Goal: Task Accomplishment & Management: Manage account settings

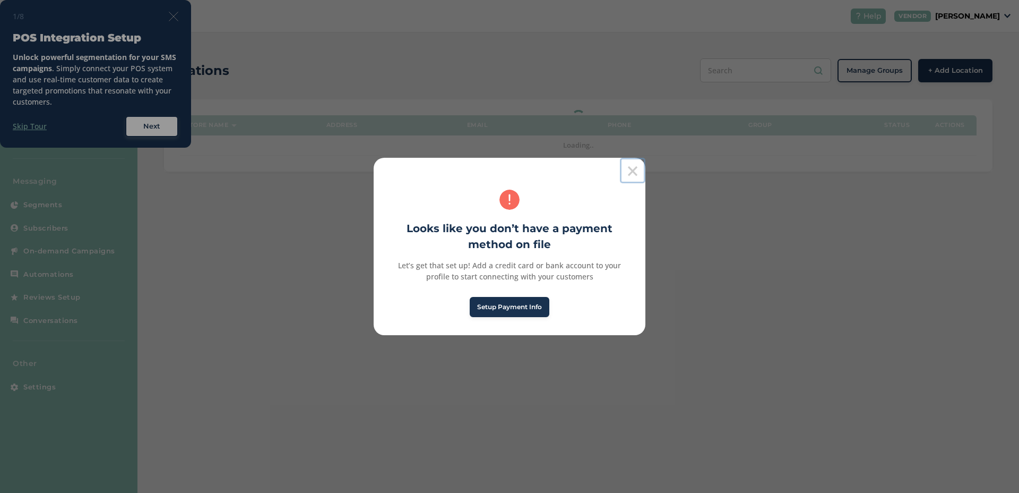
click at [633, 165] on button "×" at bounding box center [632, 170] width 25 height 25
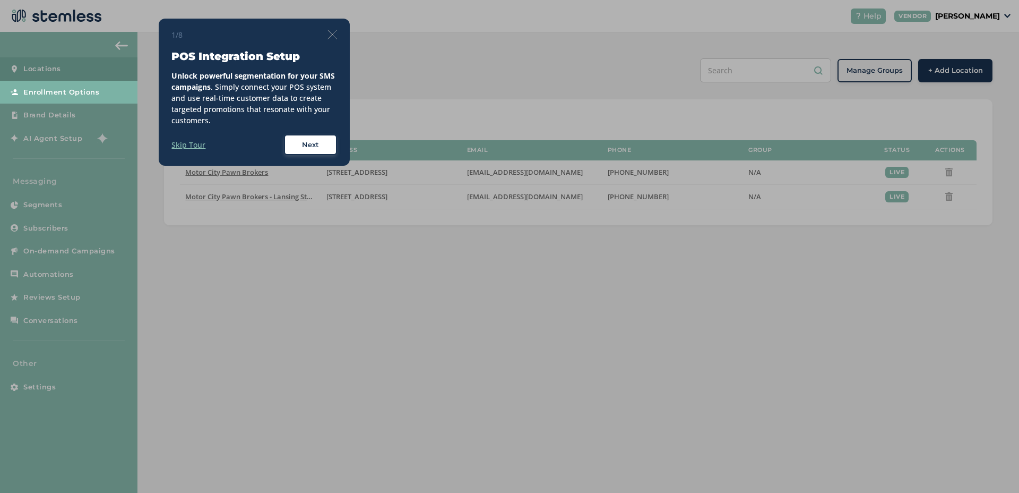
click at [333, 35] on img at bounding box center [333, 35] width 10 height 10
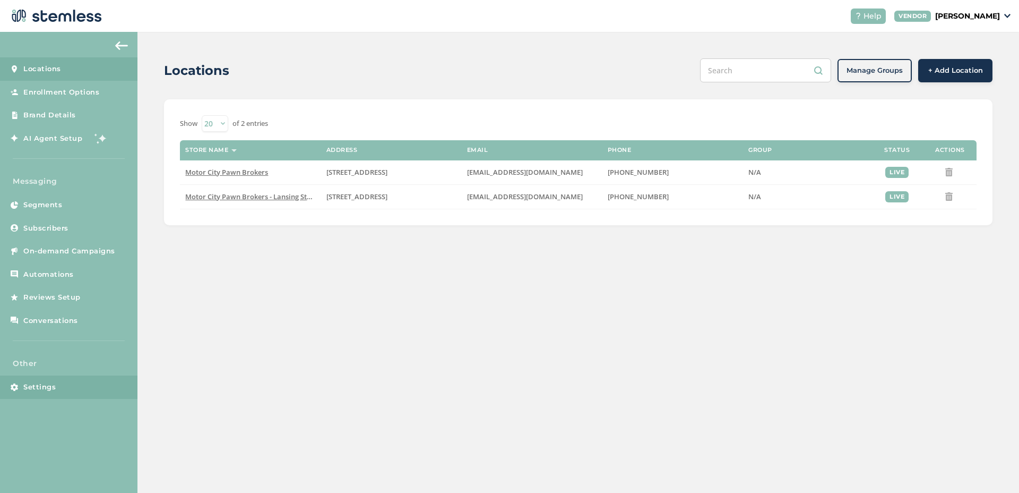
click at [66, 391] on link "Settings" at bounding box center [68, 386] width 137 height 23
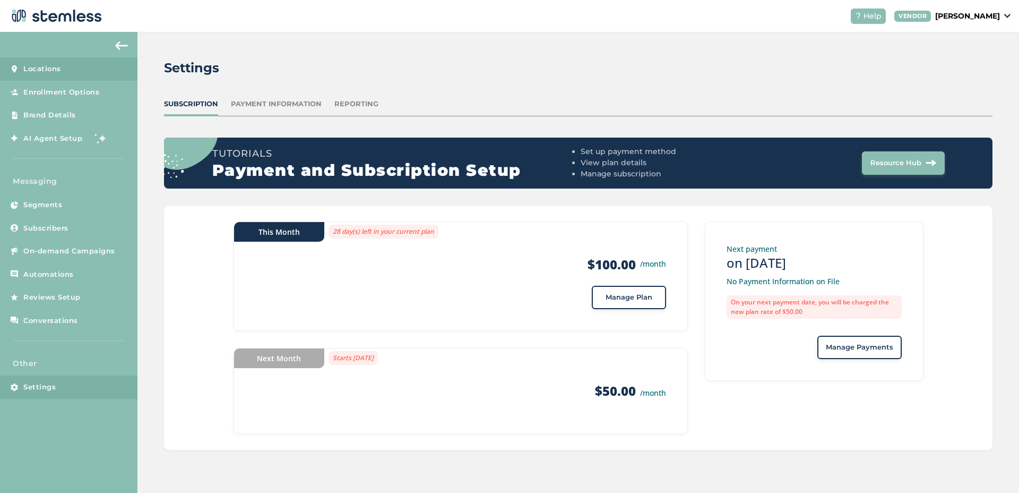
click at [65, 77] on link "Locations" at bounding box center [68, 68] width 137 height 23
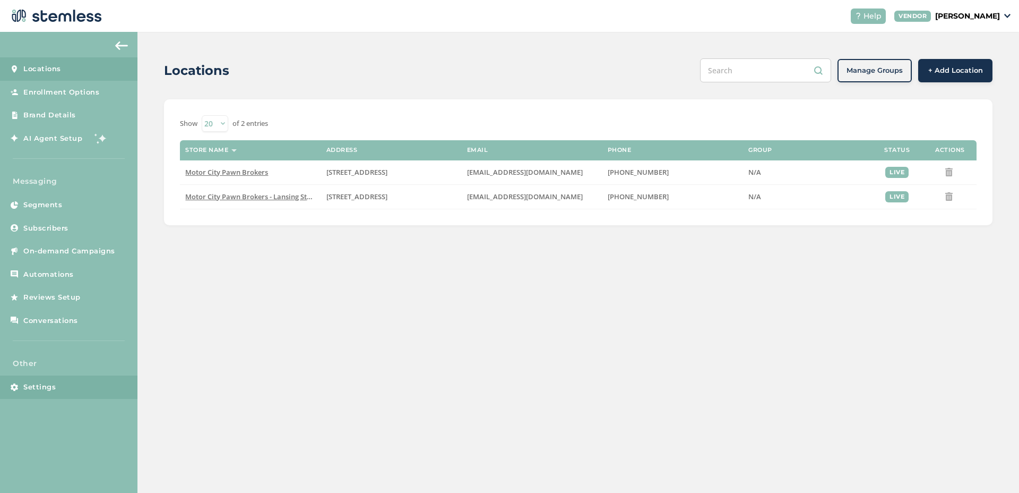
click at [66, 380] on link "Settings" at bounding box center [68, 386] width 137 height 23
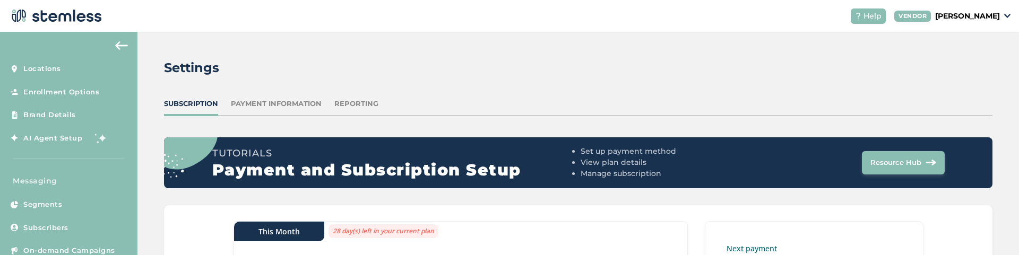
click at [490, 141] on div "Tutorials Payment and Subscription Setup Set up payment method View plan detail…" at bounding box center [578, 162] width 829 height 51
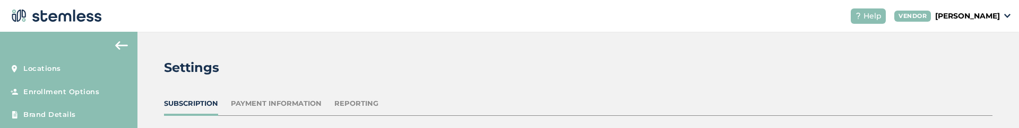
click at [272, 63] on div "Settings" at bounding box center [574, 67] width 820 height 19
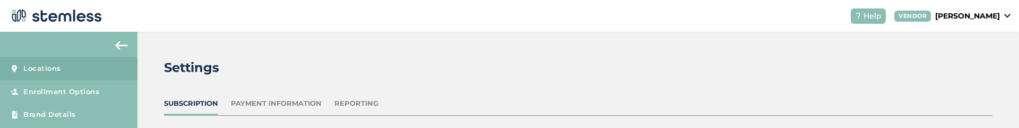
click at [70, 62] on link "Locations" at bounding box center [68, 68] width 137 height 23
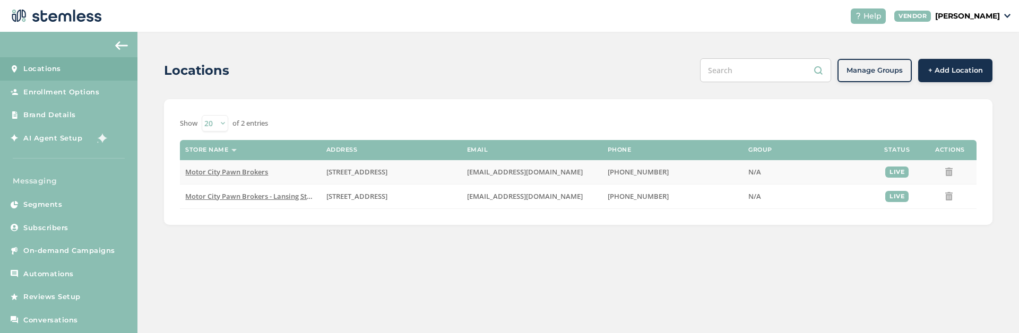
click at [231, 150] on th "Store name" at bounding box center [250, 150] width 141 height 20
click at [248, 173] on span "Motor City Pawn Brokers" at bounding box center [226, 172] width 83 height 10
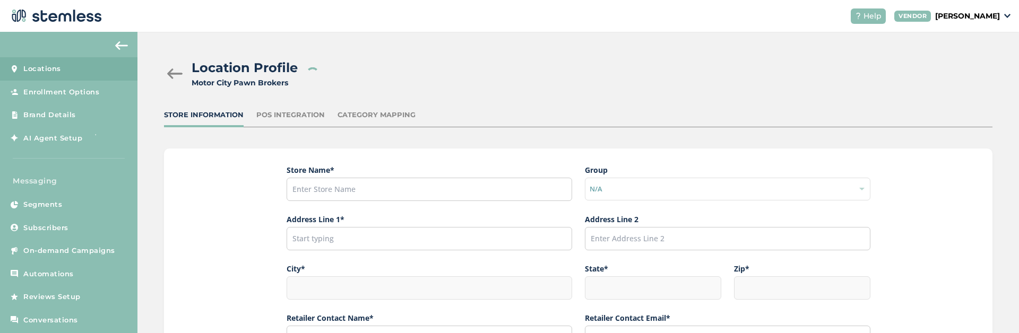
type input "Motor City Pawn Brokers"
type input "[STREET_ADDRESS]"
type input "Detroit"
type input "MI"
type input "48203"
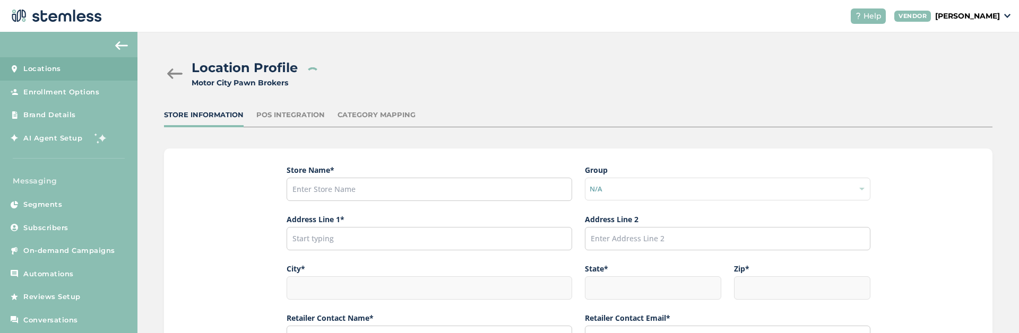
type input "[PERSON_NAME]"
type input "[EMAIL_ADDRESS][DOMAIN_NAME]"
type input "[PHONE_NUMBER]"
type input "America/Detroit"
type input "Motor City Pawn Brokers"
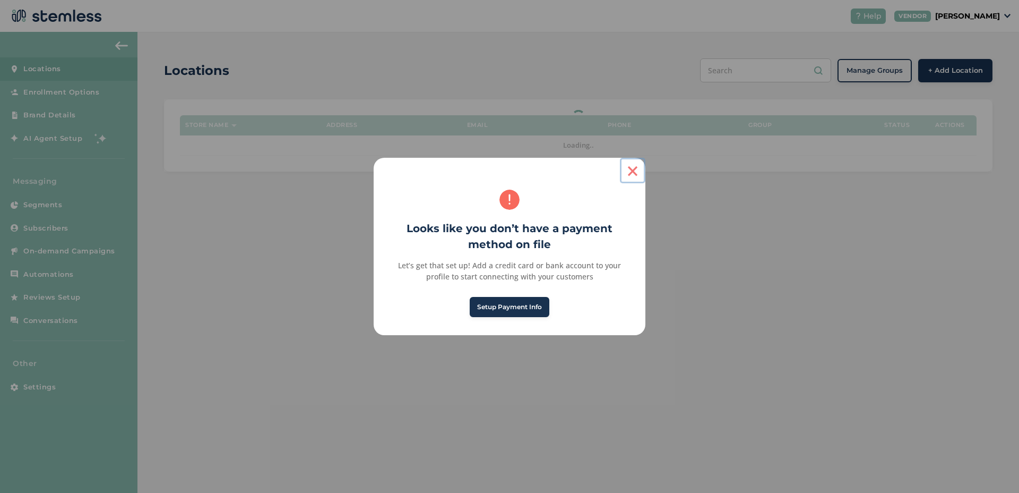
click at [634, 175] on button "×" at bounding box center [632, 170] width 25 height 25
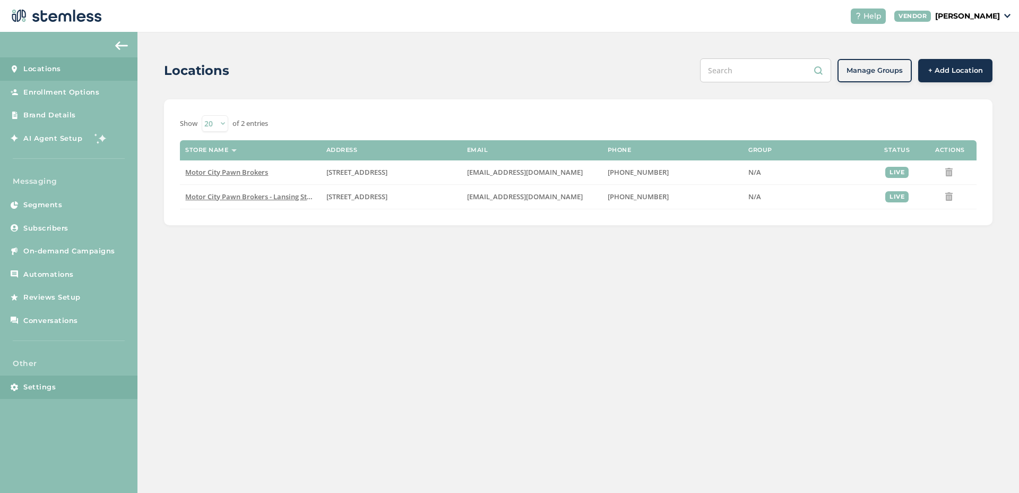
click at [100, 385] on link "Settings" at bounding box center [68, 386] width 137 height 23
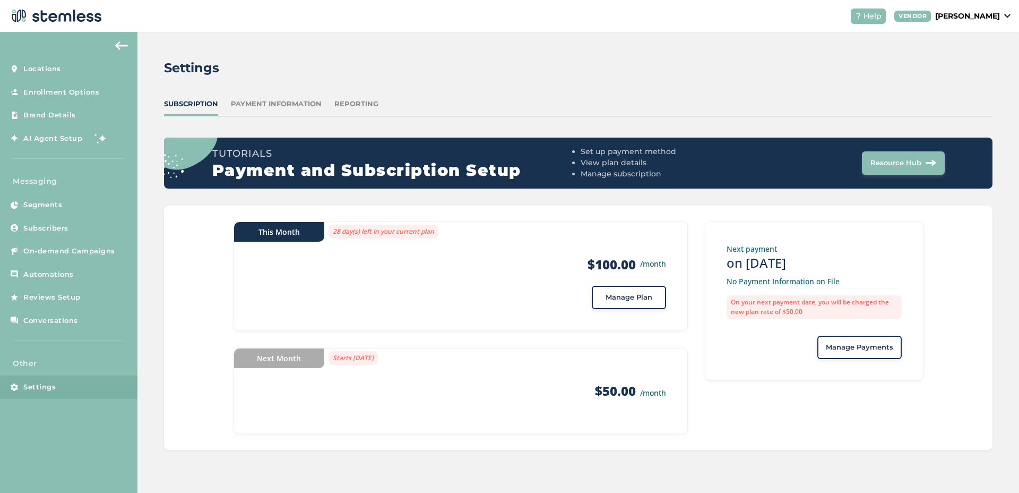
click at [617, 303] on button "Manage Plan" at bounding box center [629, 297] width 74 height 23
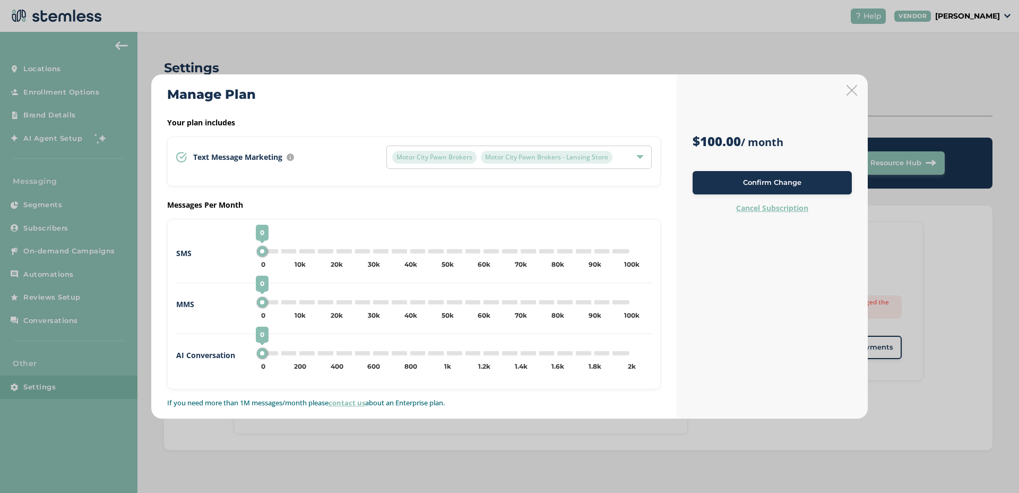
click at [849, 90] on icon at bounding box center [852, 90] width 11 height 11
